Goal: Transaction & Acquisition: Purchase product/service

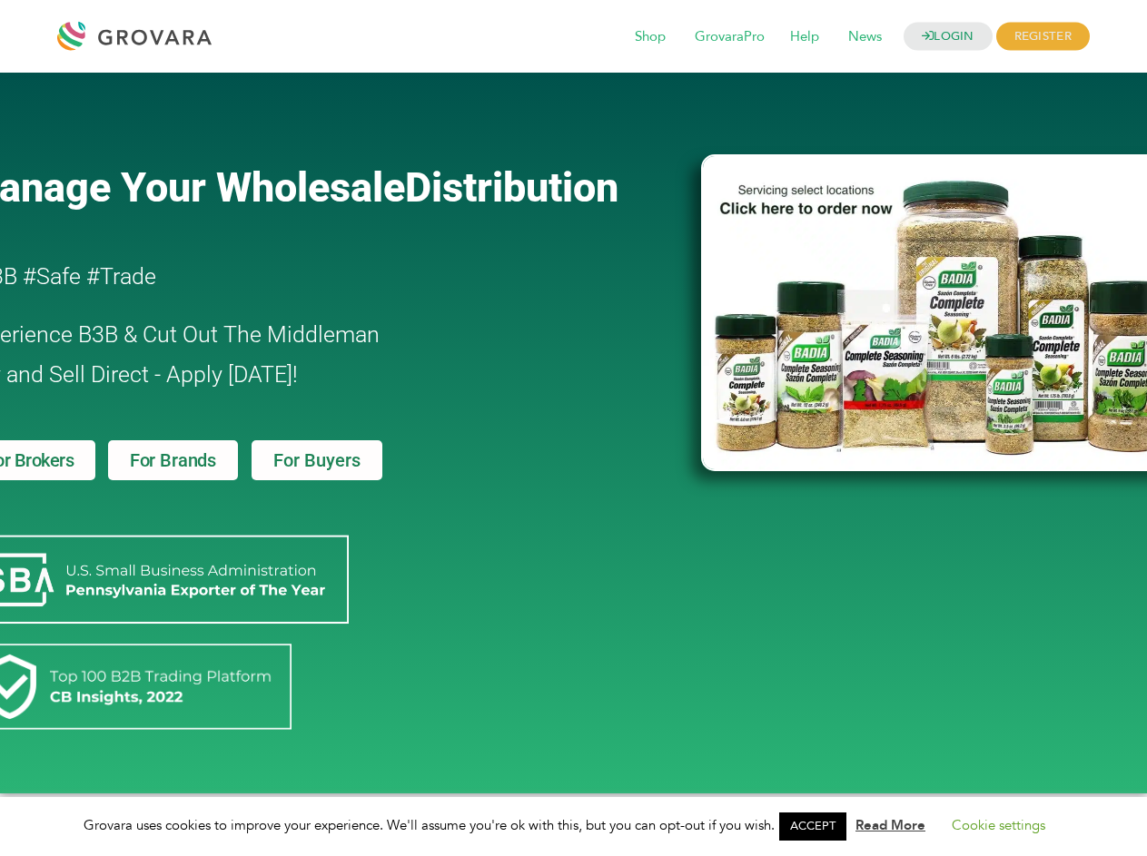
click at [818, 826] on link "ACCEPT" at bounding box center [812, 827] width 67 height 28
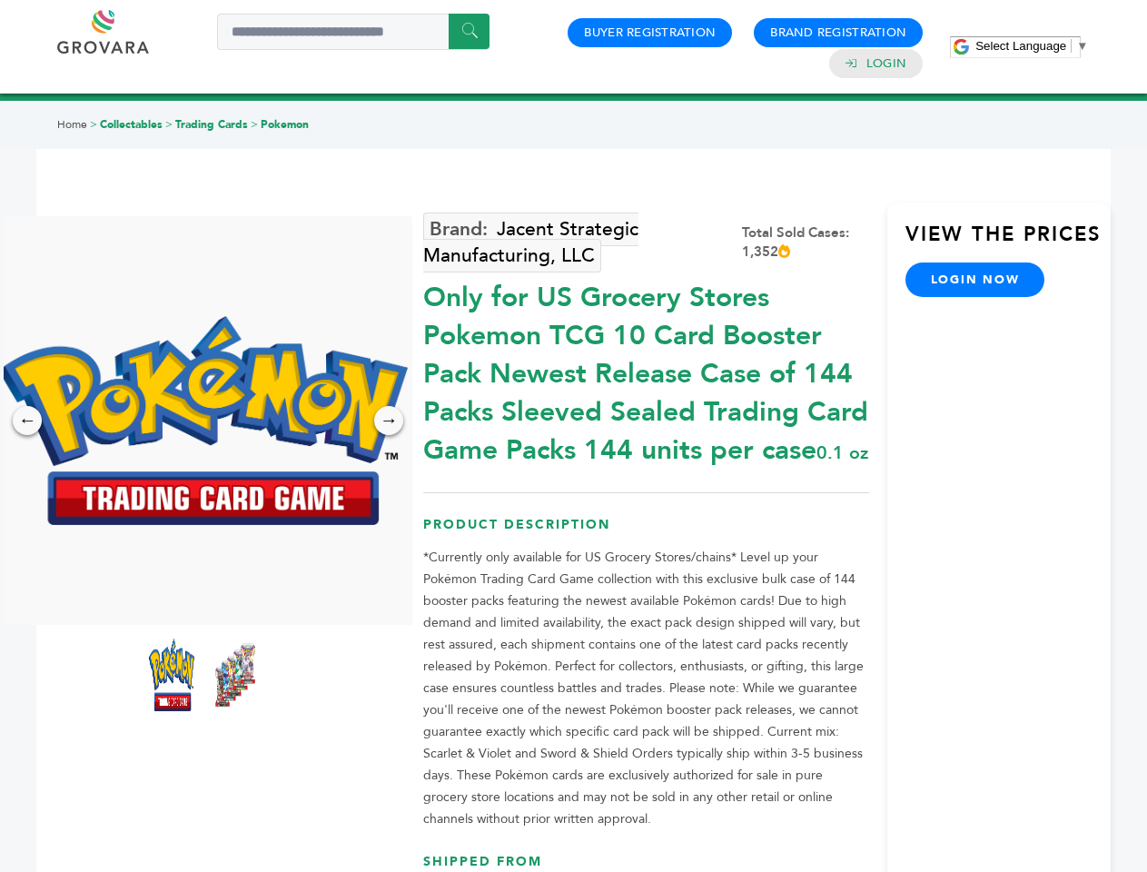
click at [1031, 45] on span "Select Language" at bounding box center [1020, 46] width 91 height 14
click at [203, 420] on img at bounding box center [203, 420] width 409 height 209
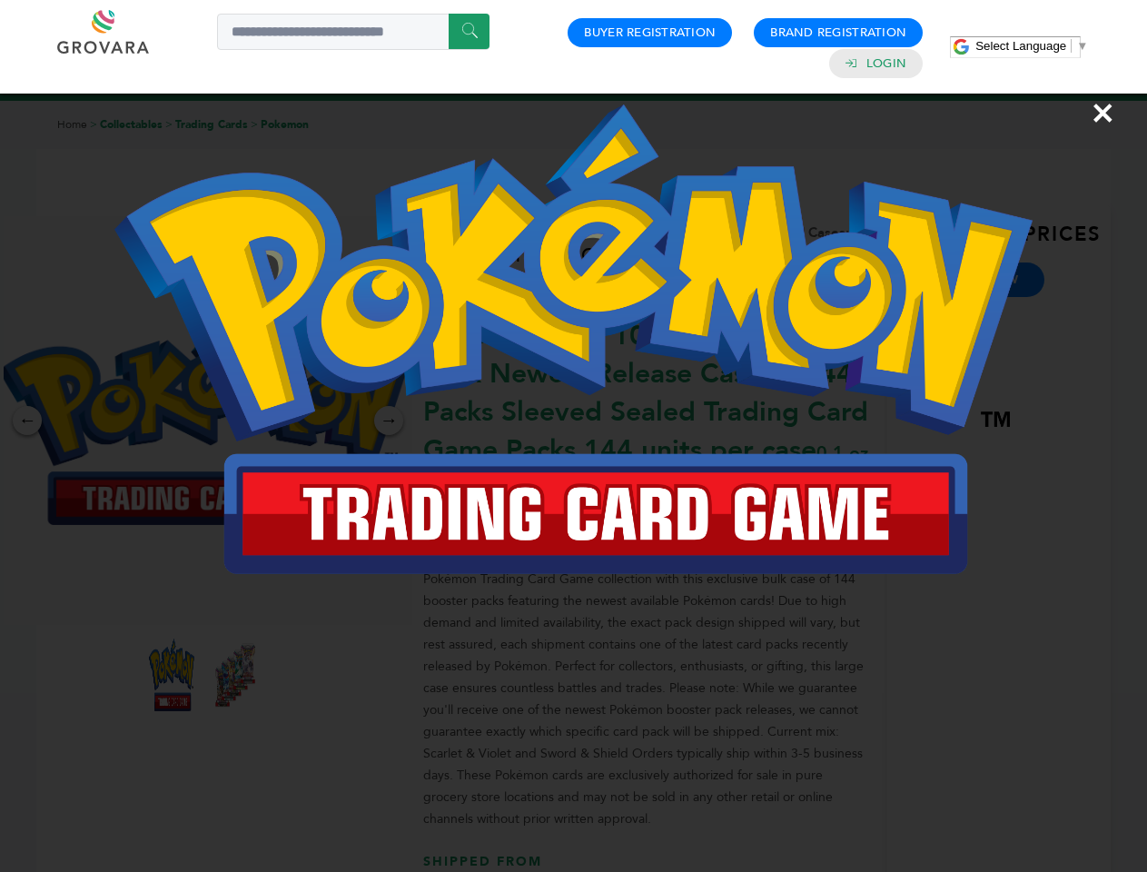
click at [27, 420] on div "×" at bounding box center [573, 436] width 1147 height 872
click at [389, 420] on div "→" at bounding box center [388, 420] width 29 height 29
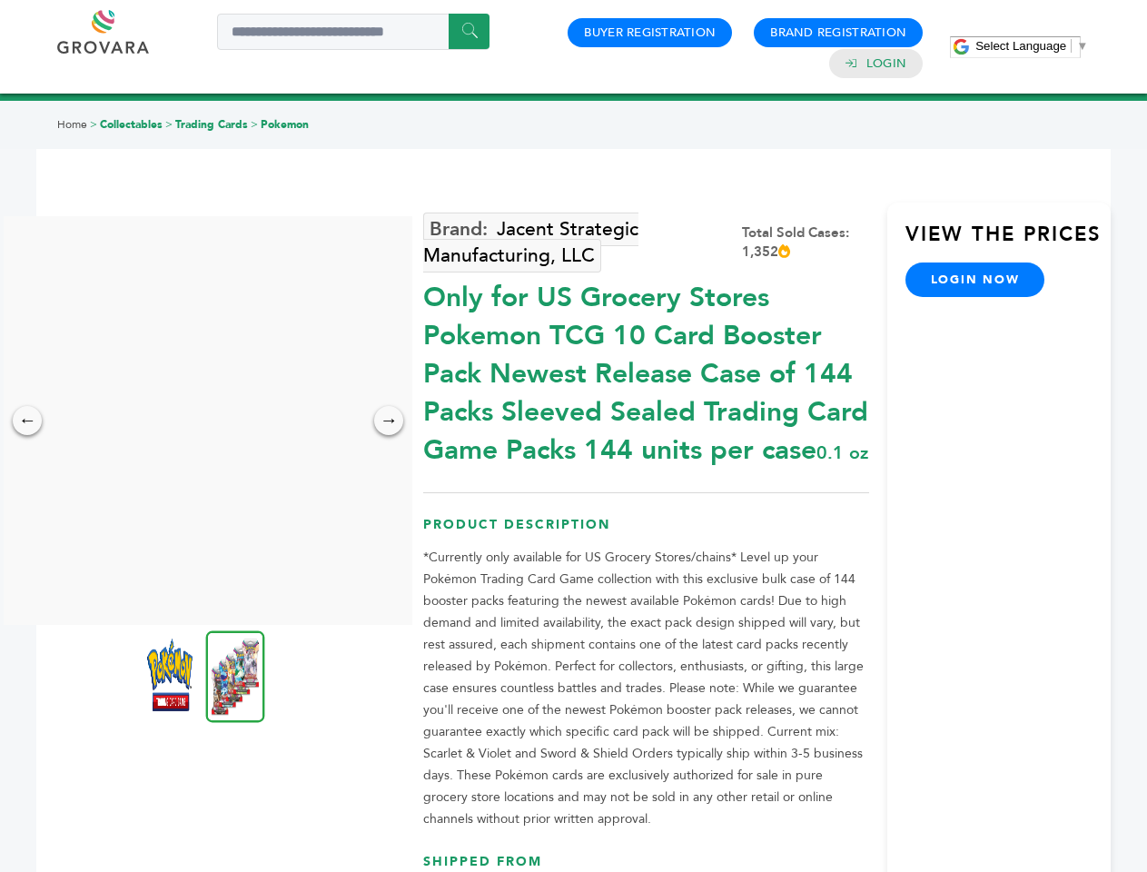
click at [172, 675] on img at bounding box center [169, 674] width 45 height 73
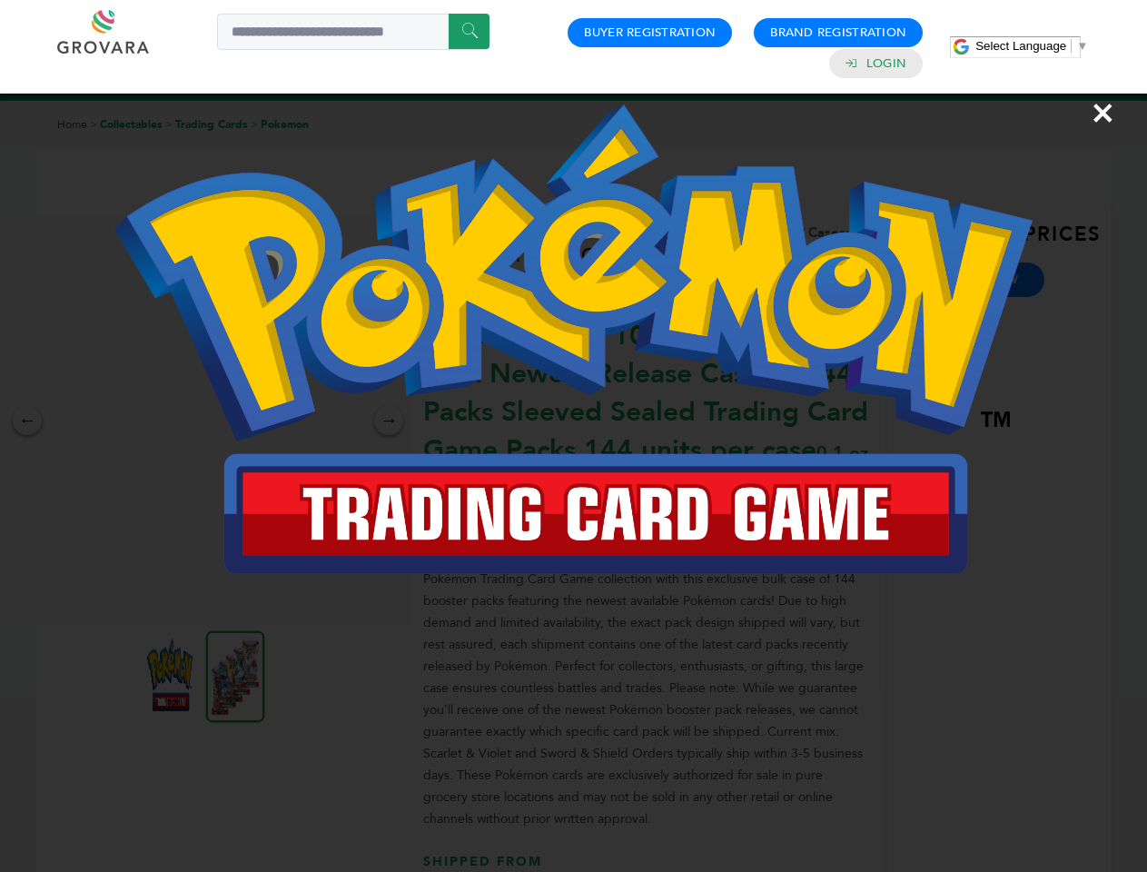
click at [235, 675] on div "×" at bounding box center [573, 436] width 1147 height 872
